Goal: Task Accomplishment & Management: Manage account settings

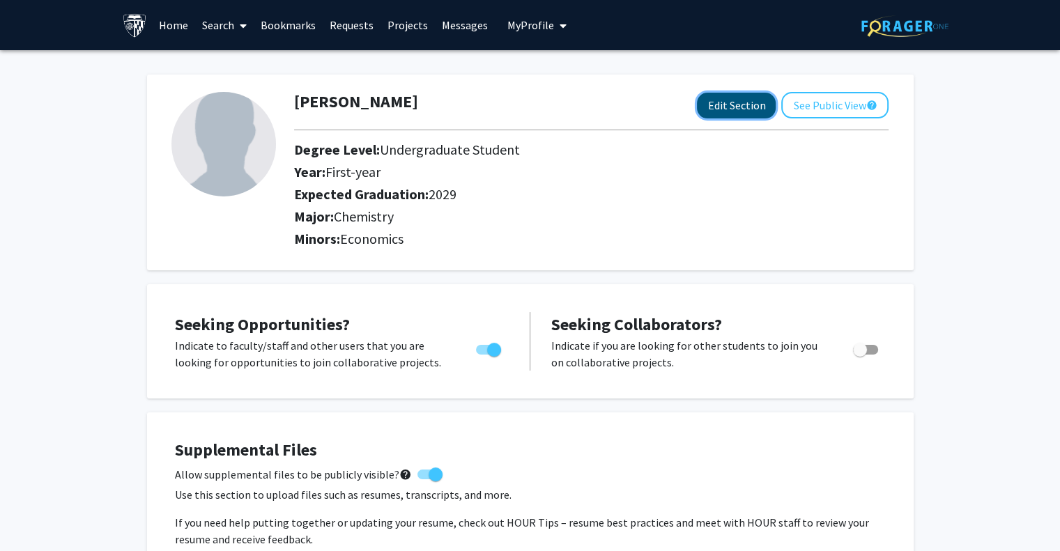
click at [743, 105] on button "Edit Section" at bounding box center [736, 106] width 79 height 26
select select "first-year"
select select "2029"
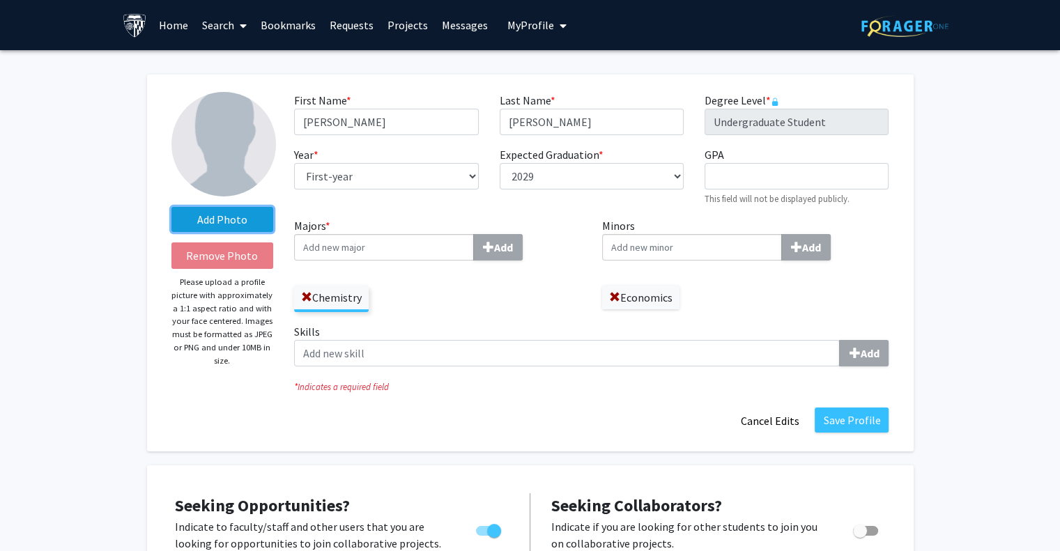
click at [233, 219] on label "Add Photo" at bounding box center [222, 219] width 102 height 25
click at [0, 0] on input "Add Photo" at bounding box center [0, 0] width 0 height 0
click at [234, 209] on label "Add Photo" at bounding box center [222, 219] width 102 height 25
click at [0, 0] on input "Add Photo" at bounding box center [0, 0] width 0 height 0
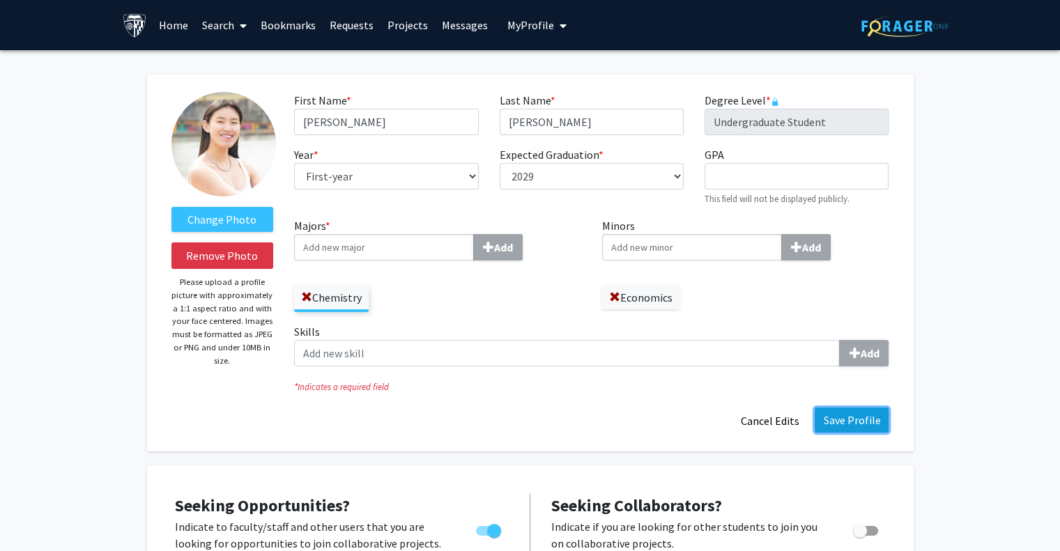
click at [859, 429] on button "Save Profile" at bounding box center [852, 420] width 74 height 25
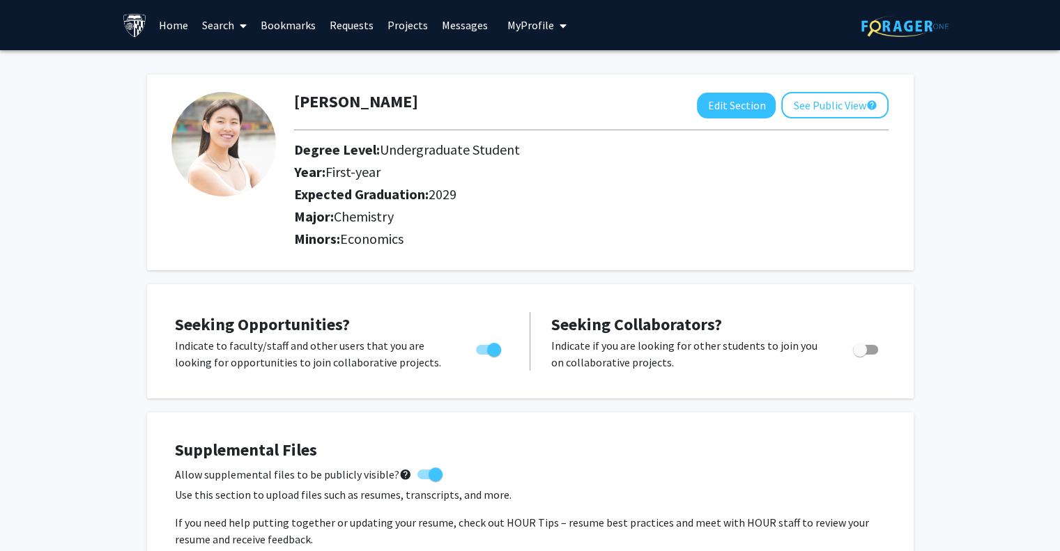
click at [206, 29] on link "Search" at bounding box center [224, 25] width 59 height 49
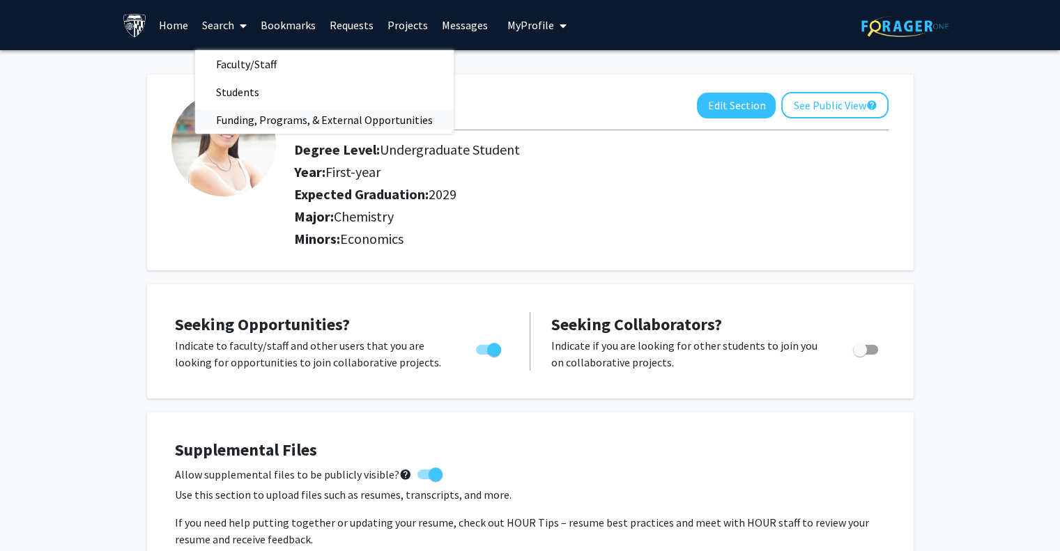
click at [247, 121] on span "Funding, Programs, & External Opportunities" at bounding box center [324, 120] width 259 height 28
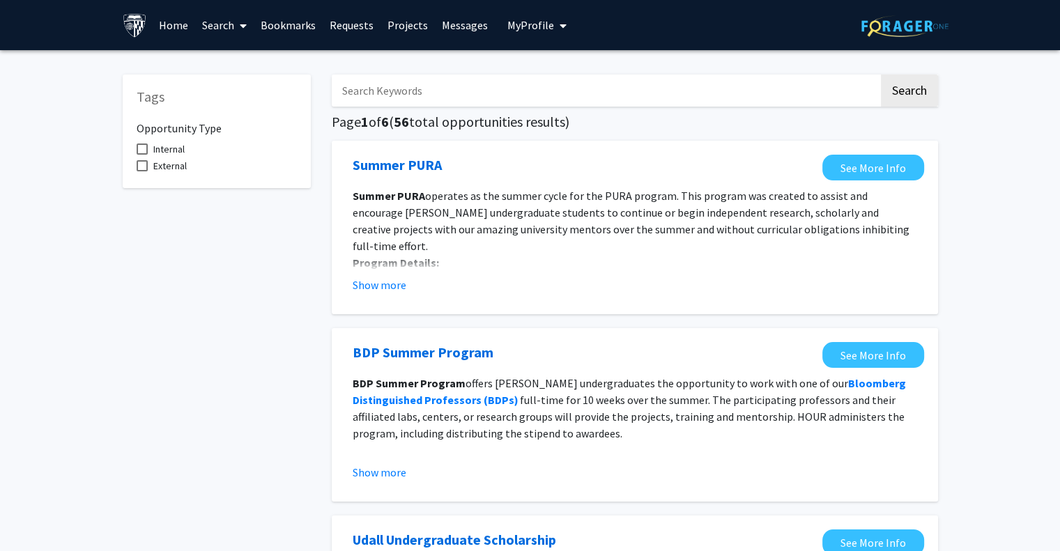
click at [142, 169] on span at bounding box center [142, 165] width 11 height 11
click at [142, 171] on input "External" at bounding box center [141, 171] width 1 height 1
checkbox input "true"
